Goal: Check status: Check status

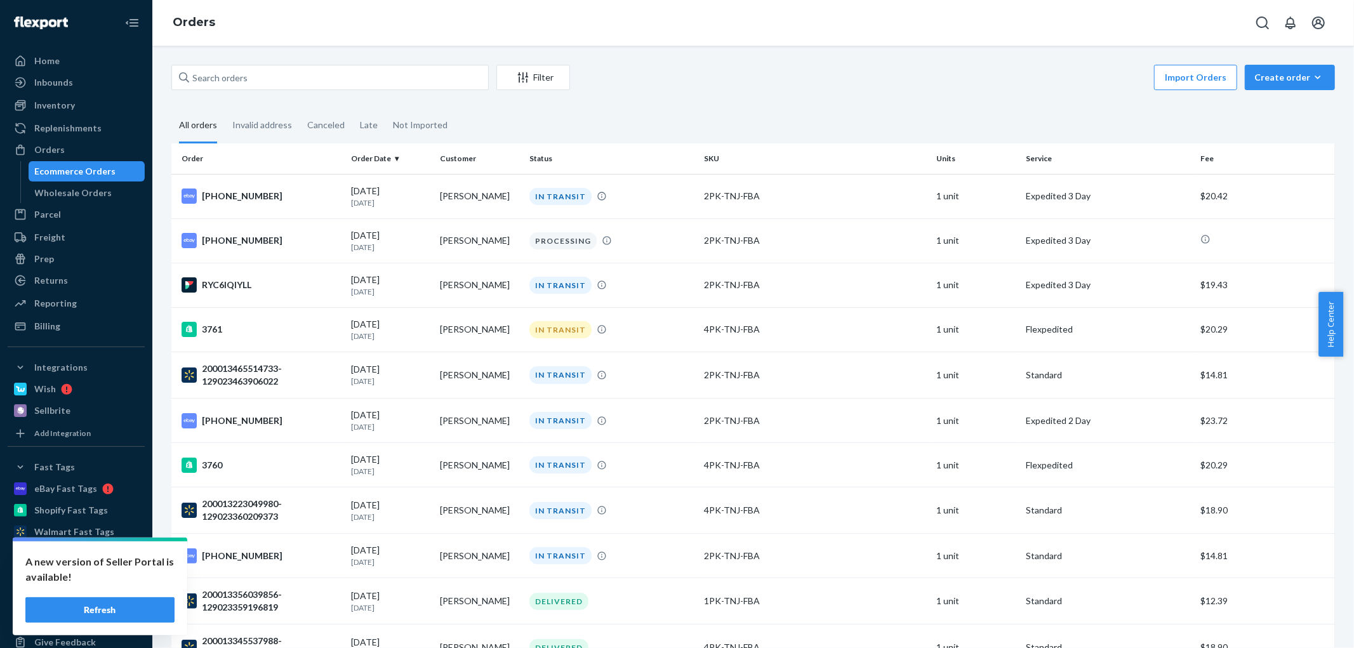
click at [103, 610] on button "Refresh" at bounding box center [99, 609] width 149 height 25
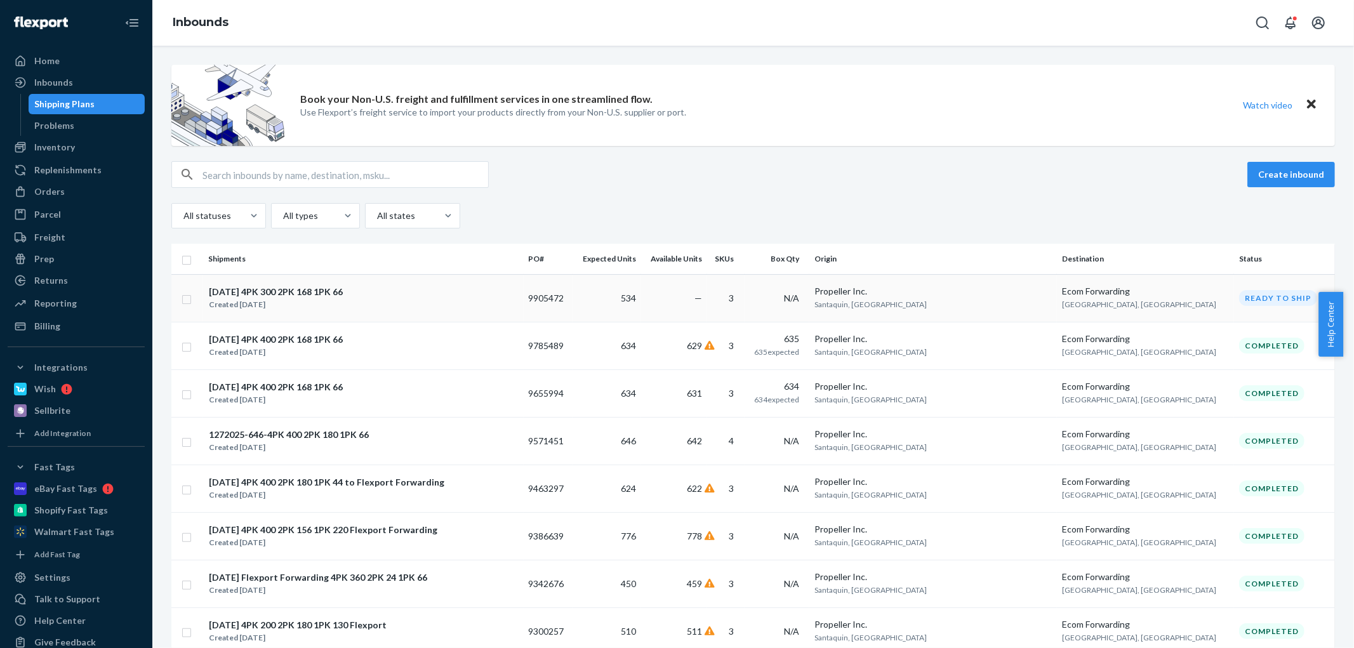
click at [343, 296] on div "08-19-2025 4PK 300 2PK 168 1PK 66" at bounding box center [276, 292] width 134 height 13
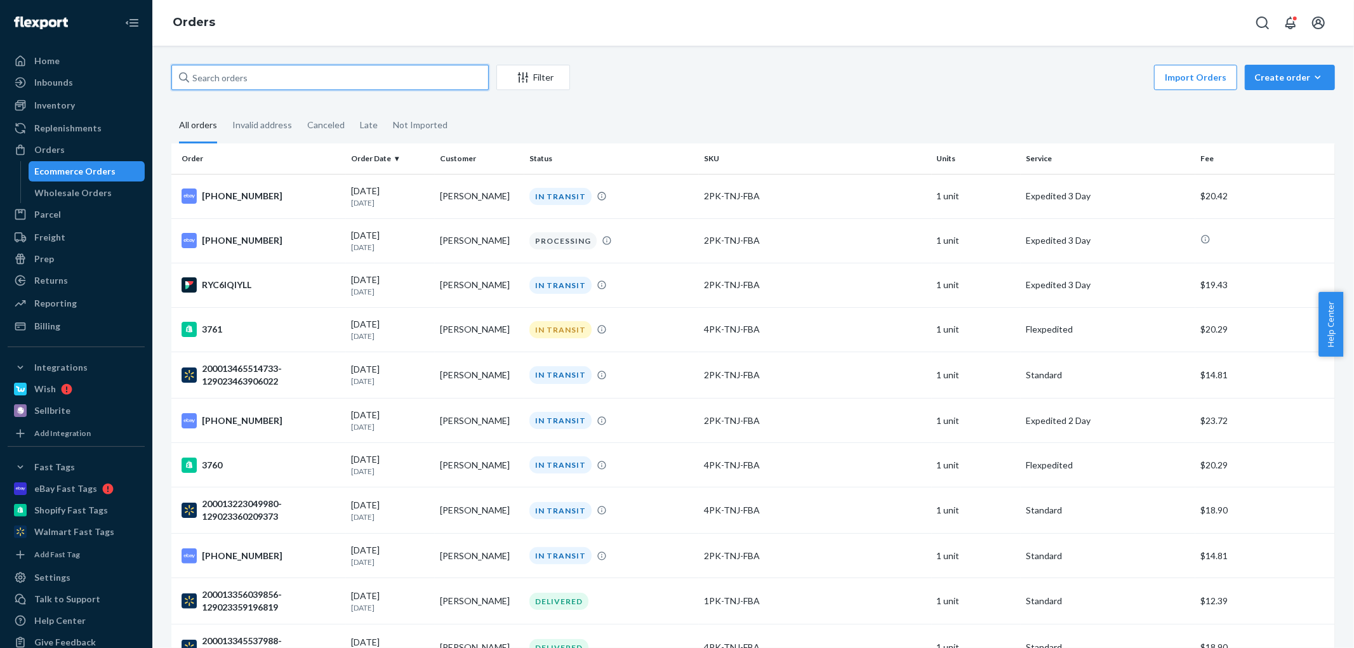
click at [293, 76] on input "text" at bounding box center [329, 77] width 317 height 25
paste input "[PERSON_NAME]"
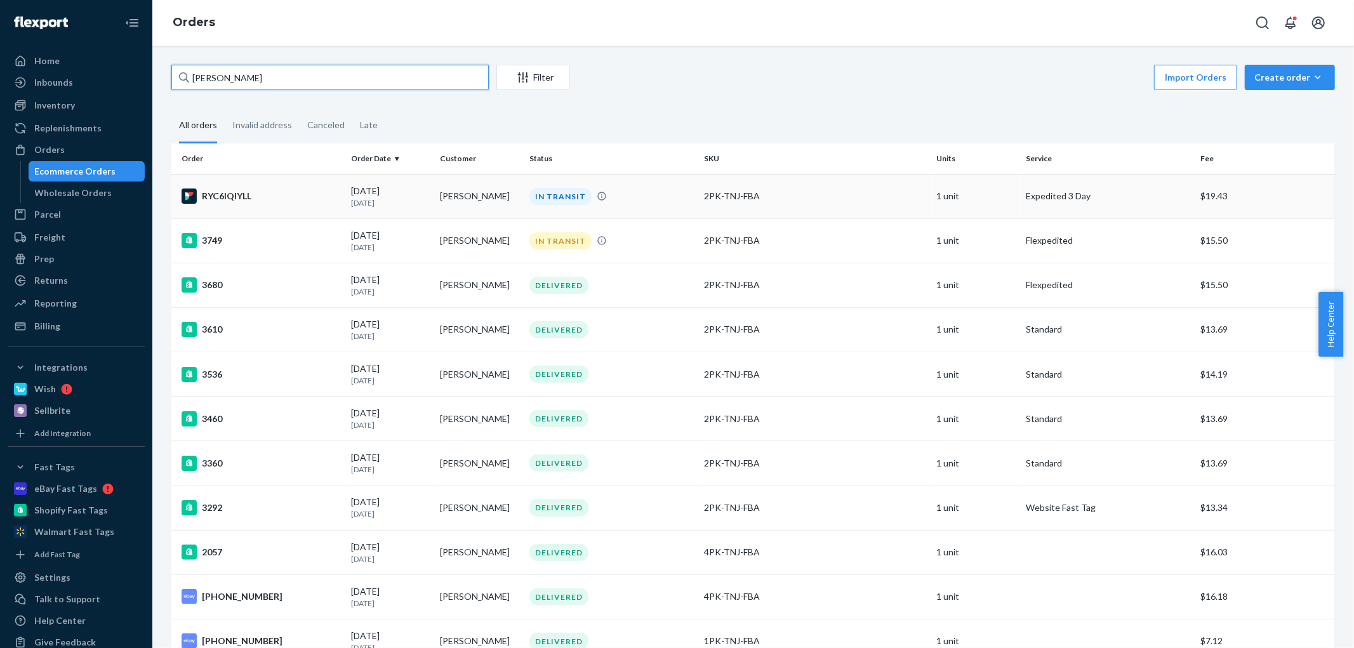
type input "[PERSON_NAME]"
click at [326, 205] on td "RYC6IQIYLL" at bounding box center [258, 196] width 175 height 44
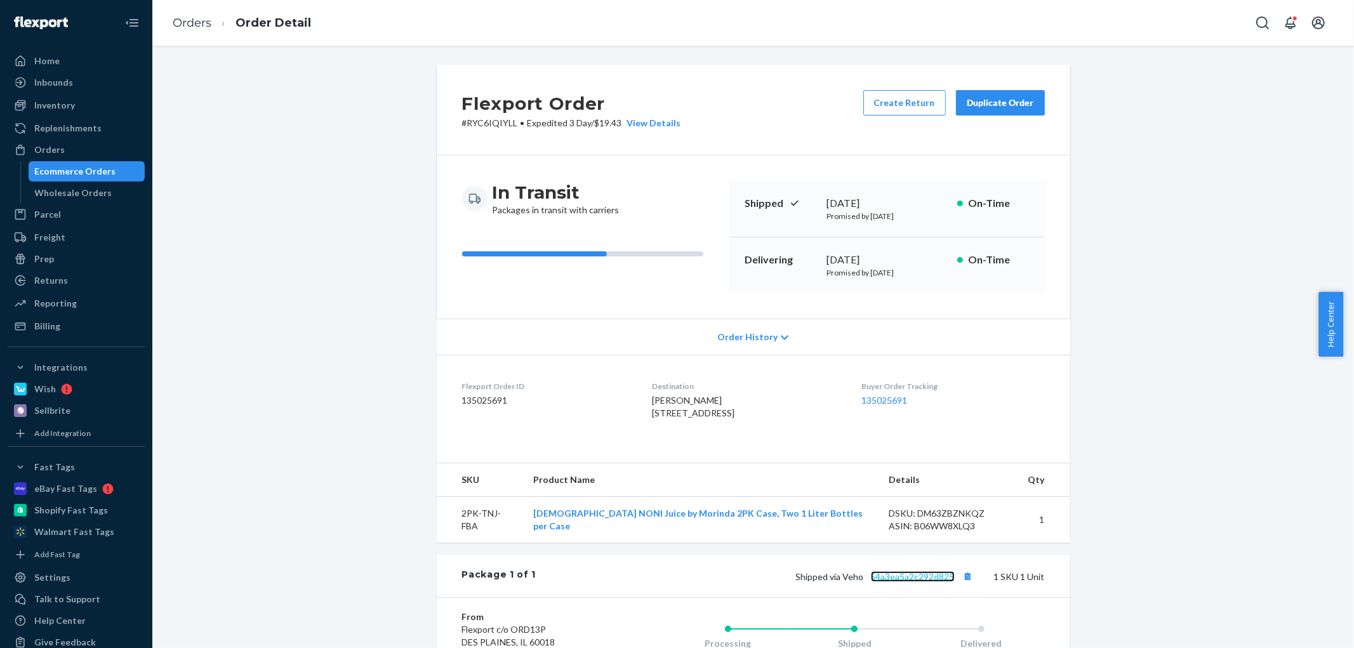
click at [910, 582] on link "54a3ea5a2c292d825" at bounding box center [913, 576] width 84 height 11
click at [960, 585] on button "Copy tracking number" at bounding box center [968, 576] width 17 height 17
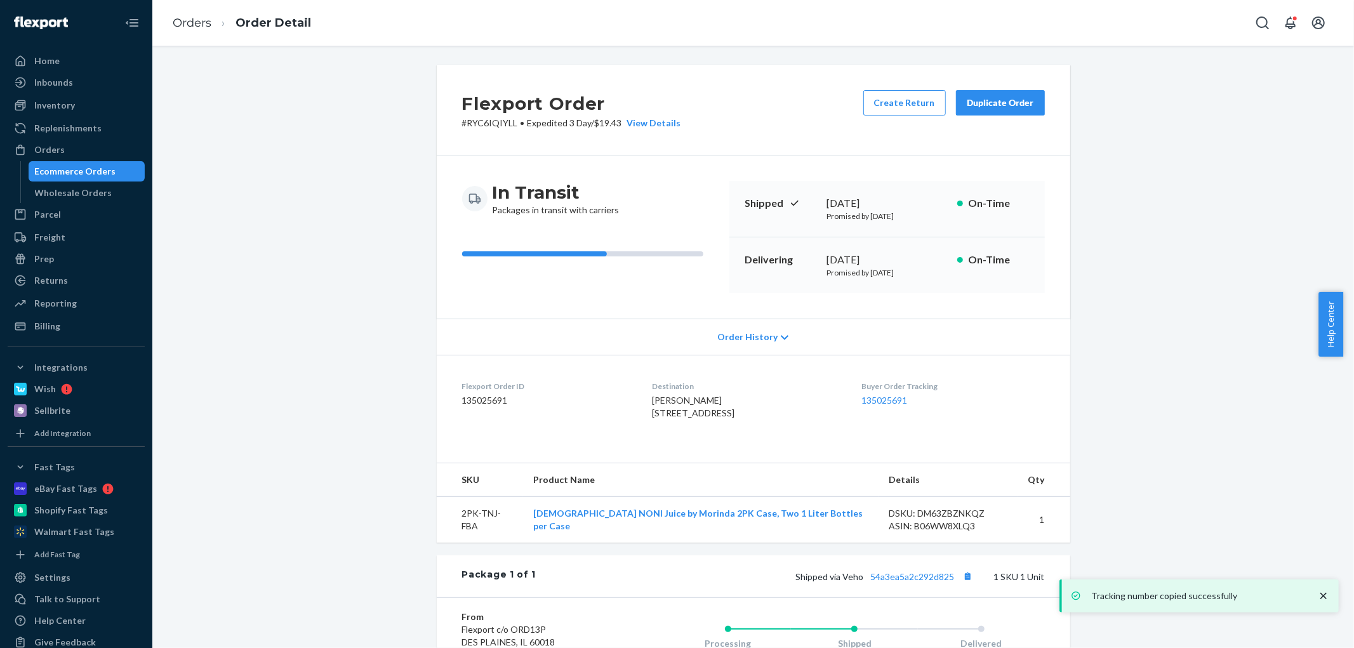
click at [847, 582] on span "Shipped via Veho 54a3ea5a2c292d825" at bounding box center [886, 576] width 180 height 11
copy span "Veho"
